Goal: Task Accomplishment & Management: Use online tool/utility

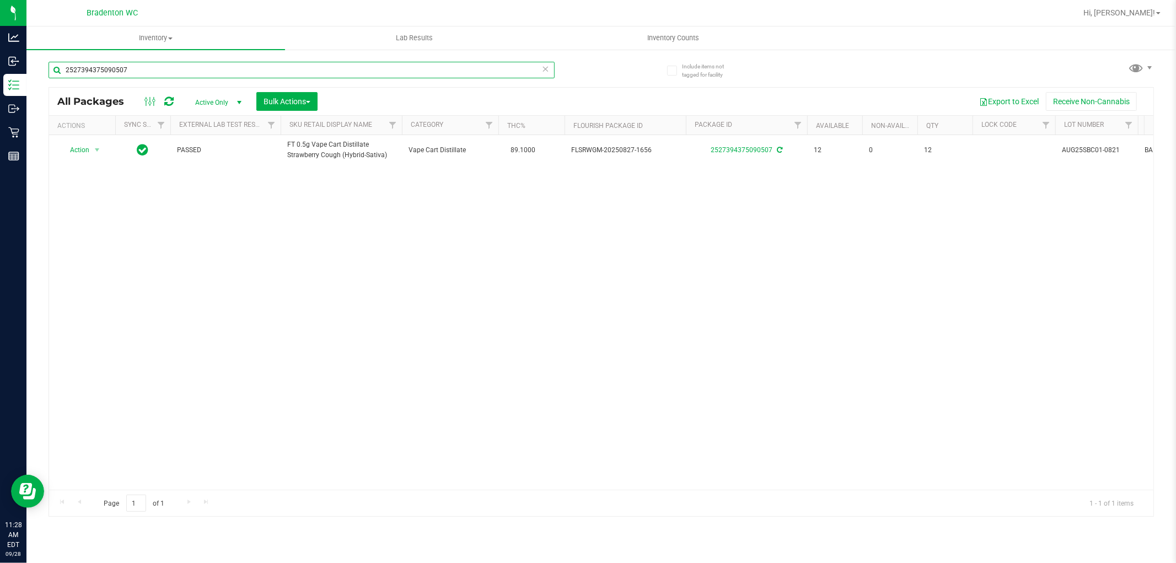
click at [547, 69] on div "2527394375090507" at bounding box center [301, 70] width 506 height 17
click at [546, 67] on icon at bounding box center [546, 68] width 8 height 13
click at [511, 73] on input "text" at bounding box center [301, 70] width 506 height 17
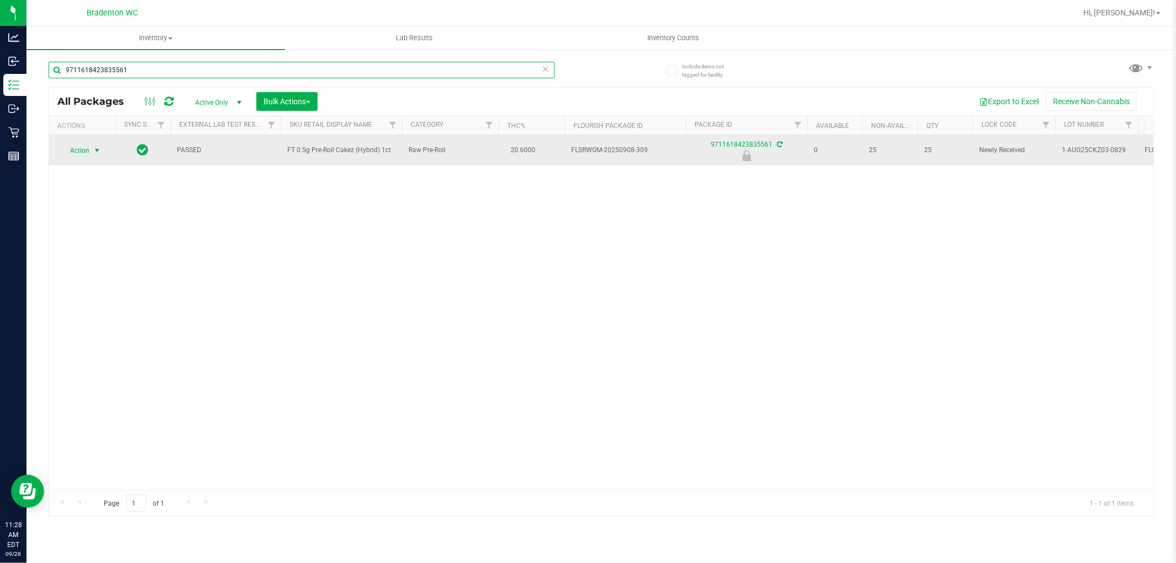
type input "9711618423835561"
click at [88, 151] on span "Action" at bounding box center [75, 150] width 30 height 15
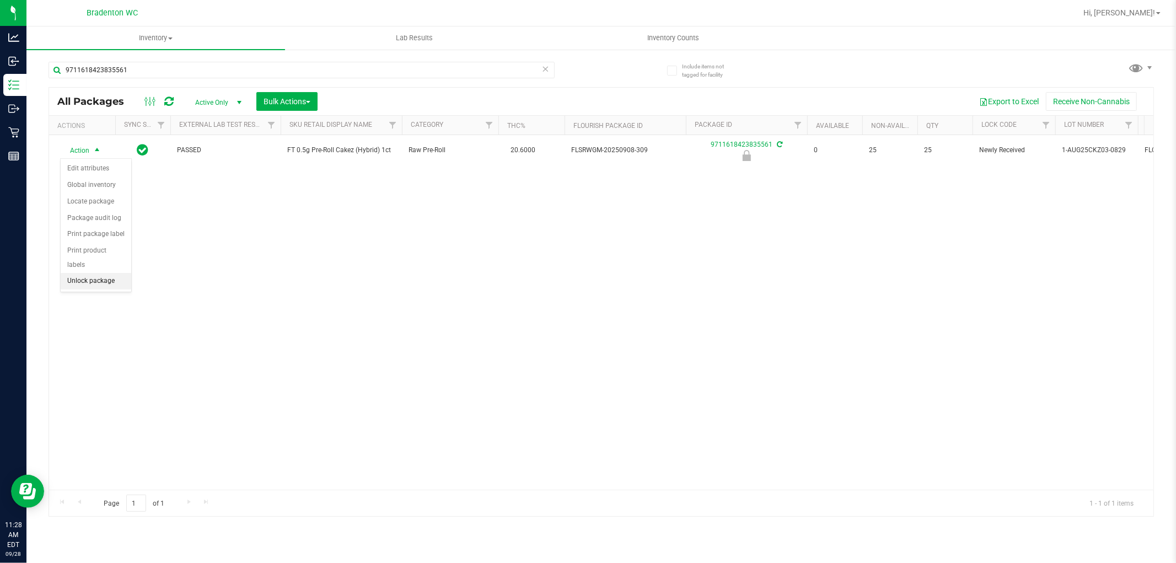
click at [94, 282] on li "Unlock package" at bounding box center [96, 281] width 71 height 17
